Goal: Transaction & Acquisition: Purchase product/service

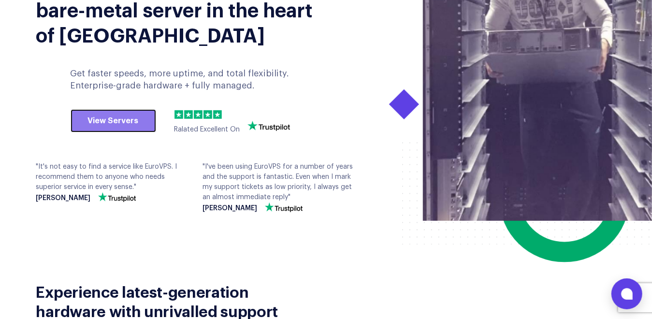
click at [112, 123] on link "View Servers" at bounding box center [113, 120] width 85 height 23
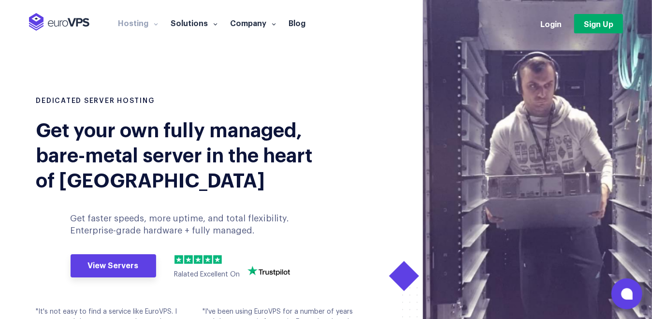
scroll to position [145, 0]
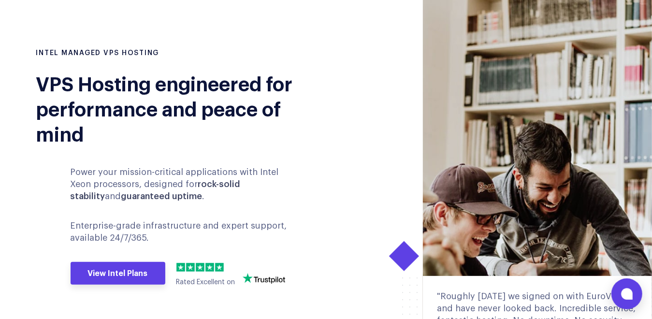
scroll to position [145, 0]
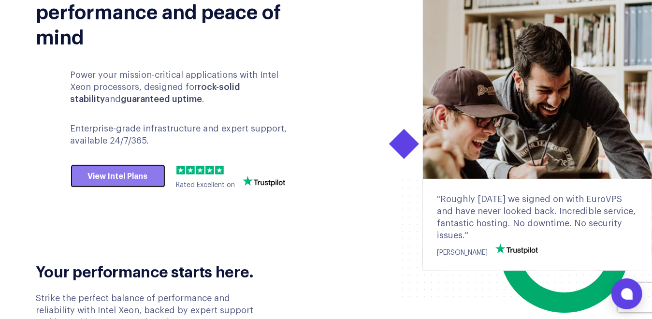
click at [110, 179] on link "View Intel Plans" at bounding box center [118, 176] width 95 height 23
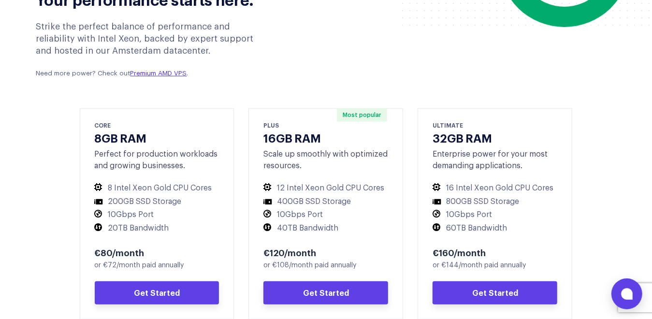
scroll to position [212, 0]
